Goal: Transaction & Acquisition: Book appointment/travel/reservation

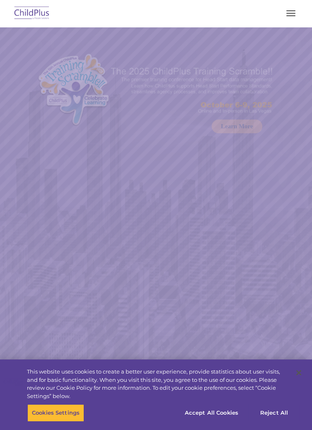
select select "MEDIUM"
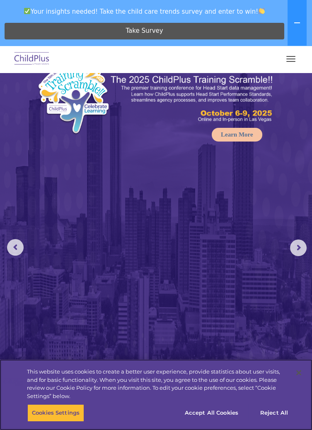
scroll to position [6, 0]
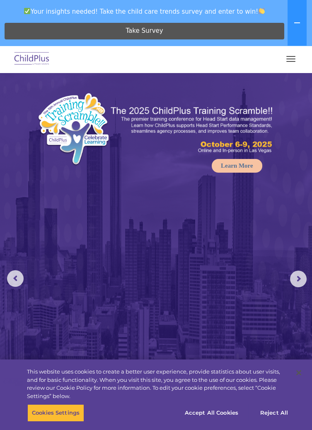
click at [295, 53] on button "button" at bounding box center [290, 58] width 17 height 13
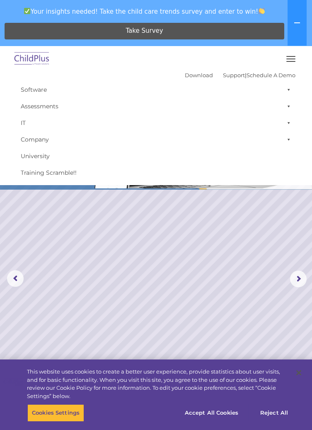
click at [248, 238] on rs-slide "Request a Demo The Future of ChildPlus is Here! Boost your productivity and str…" at bounding box center [156, 278] width 312 height 425
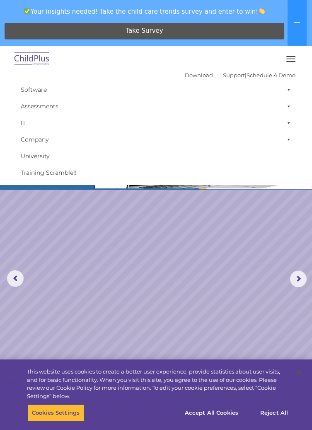
scroll to position [0, 0]
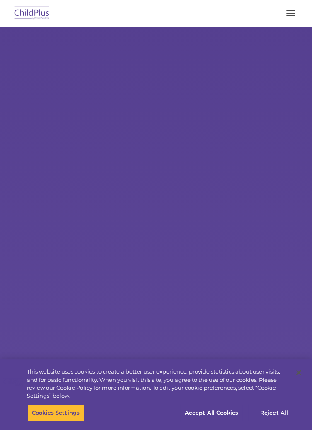
select select "MEDIUM"
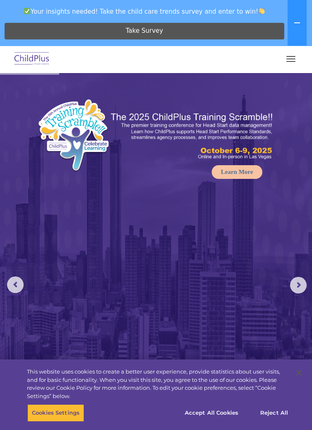
click at [293, 63] on button "button" at bounding box center [290, 58] width 17 height 13
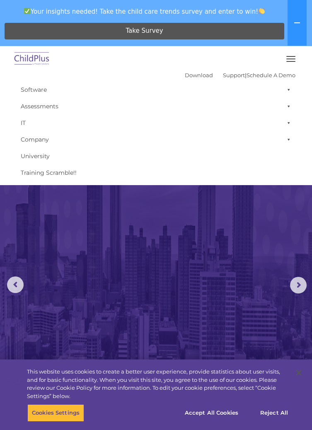
click at [233, 245] on img at bounding box center [156, 278] width 312 height 411
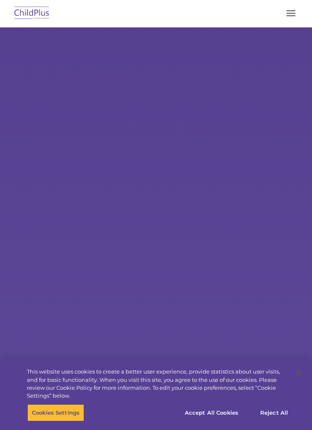
select select "MEDIUM"
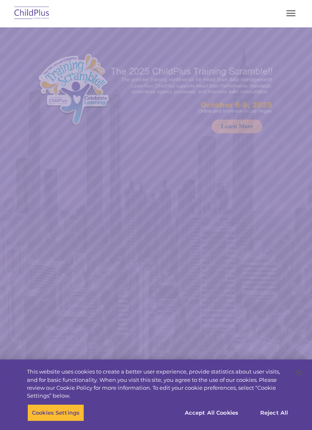
click at [307, 117] on img at bounding box center [156, 232] width 312 height 411
